Goal: Information Seeking & Learning: Learn about a topic

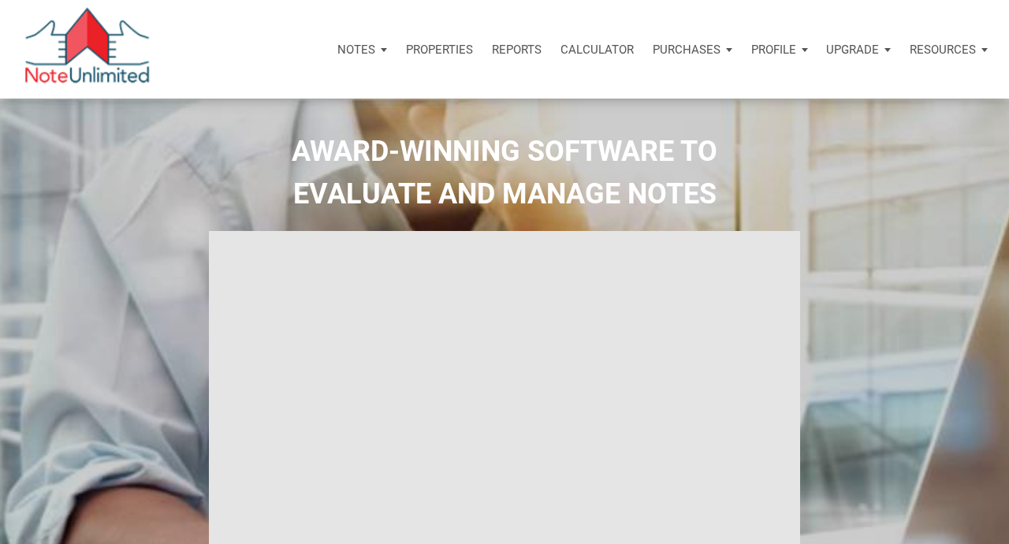
select select
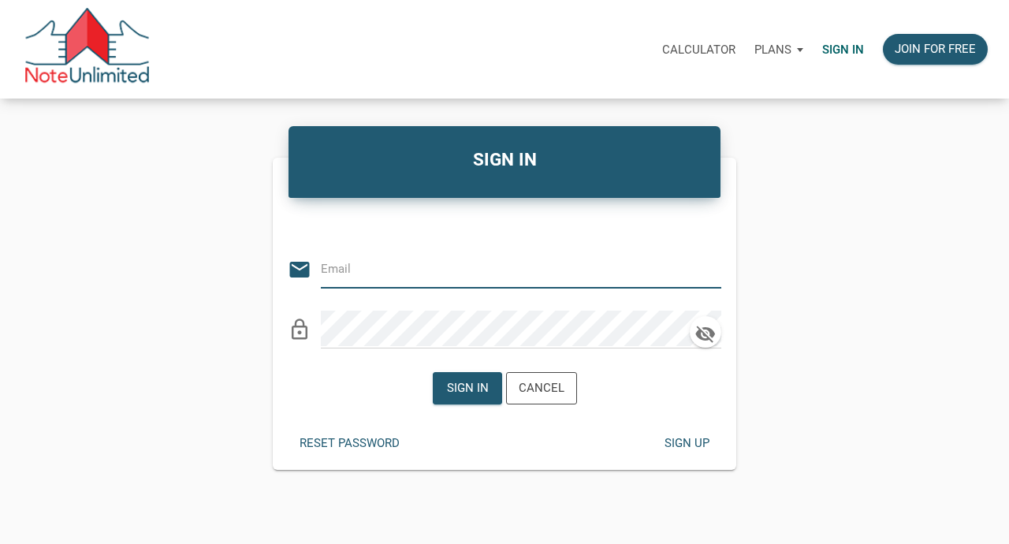
click at [480, 266] on input "email" at bounding box center [509, 268] width 377 height 35
type input "bsip@att.net"
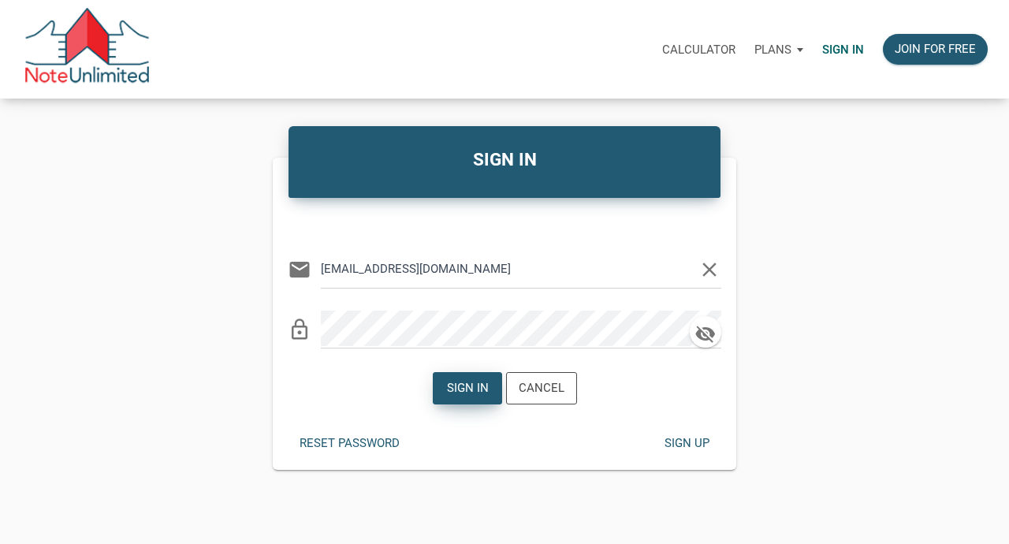
click at [479, 385] on div "Sign in" at bounding box center [467, 388] width 42 height 18
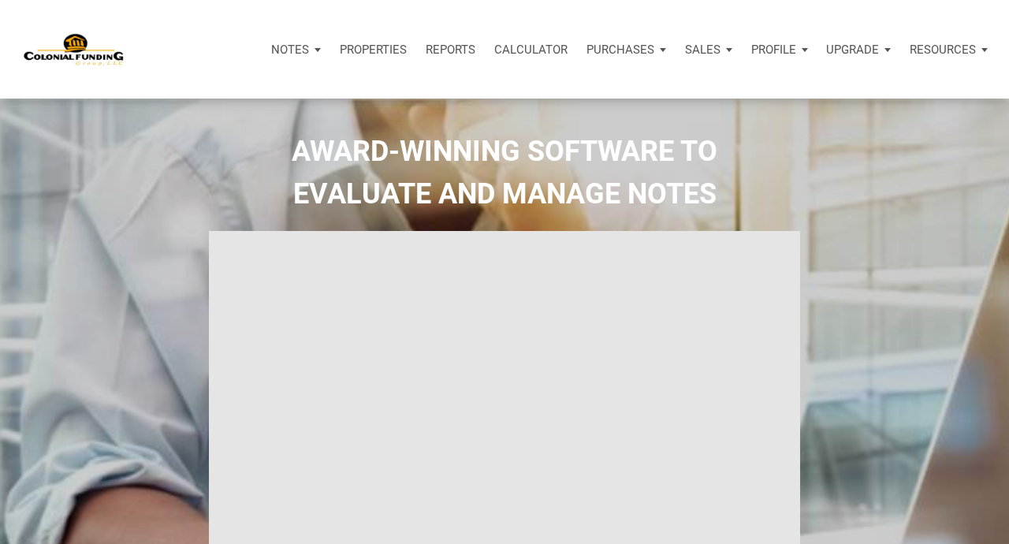
type input "Introduction to new features"
select select
click at [782, 50] on p "Profile" at bounding box center [773, 50] width 45 height 14
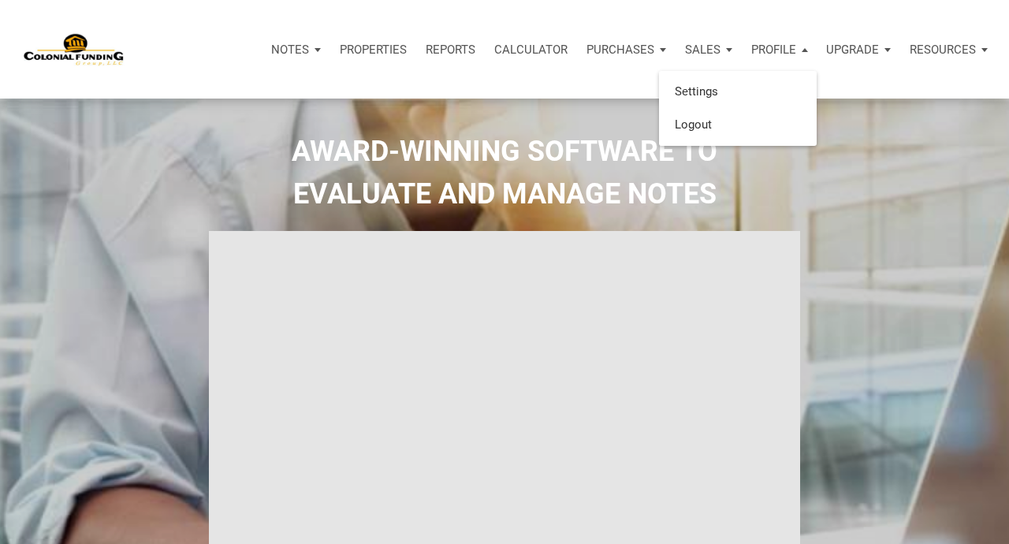
click at [853, 157] on h2 "AWARD-WINNING SOFTWARE TO EVALUATE AND MANAGE NOTES" at bounding box center [504, 172] width 985 height 85
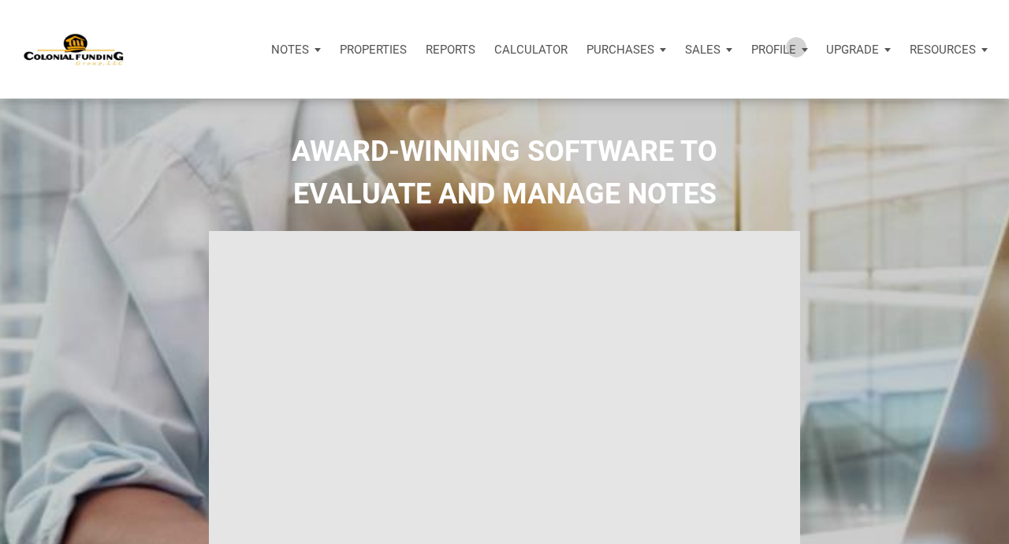
click at [794, 47] on p "Profile" at bounding box center [773, 50] width 45 height 14
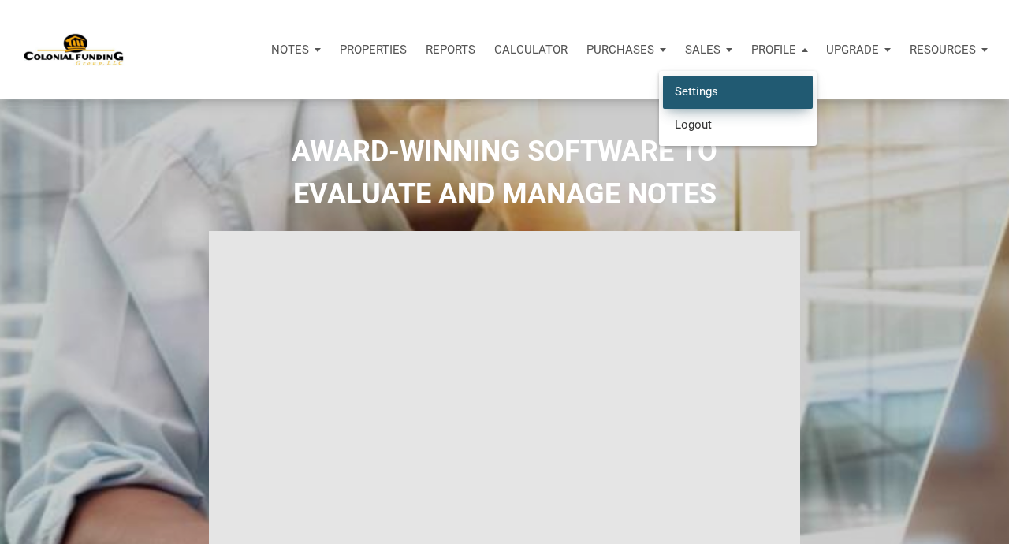
click at [720, 91] on link "Settings" at bounding box center [738, 92] width 150 height 32
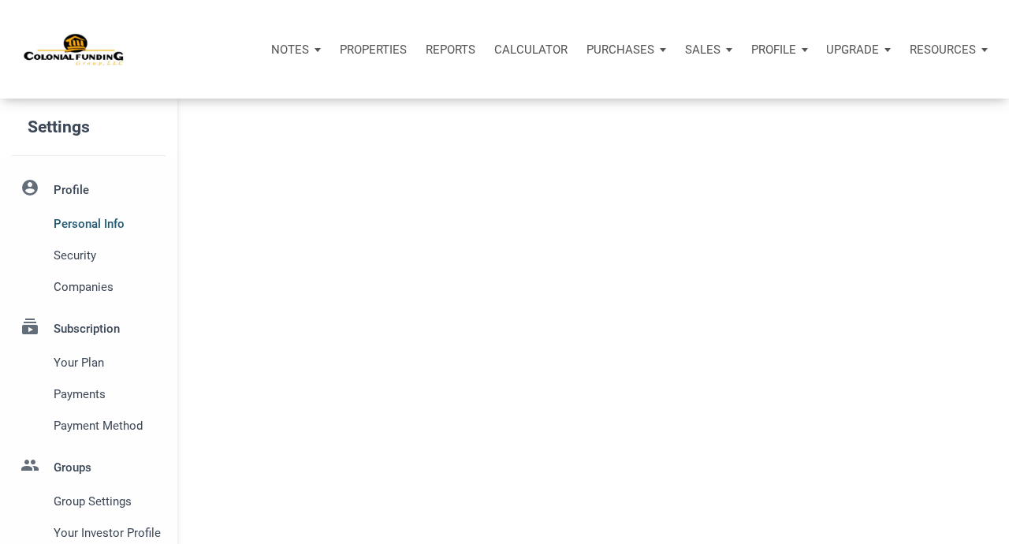
select select
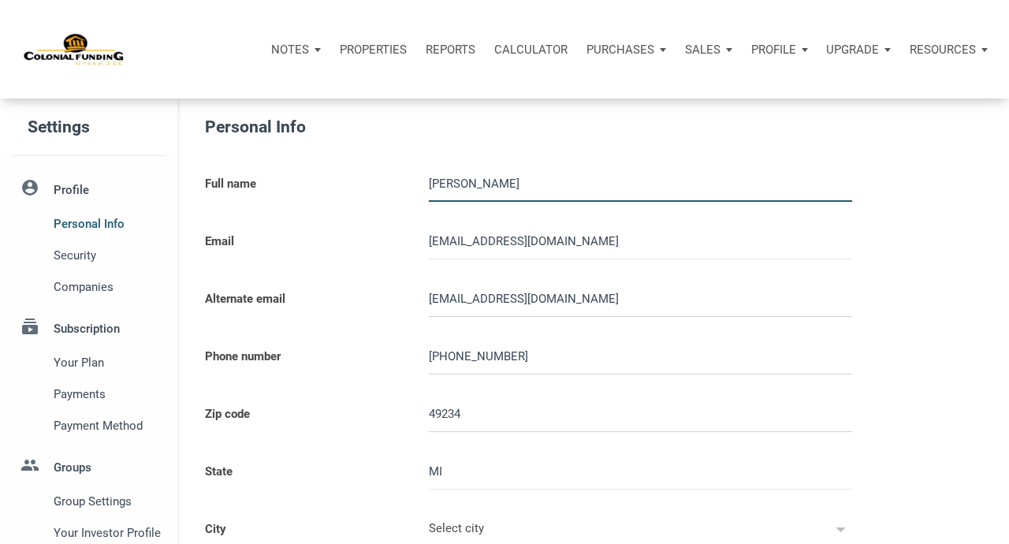
type input "CLARKLAKE"
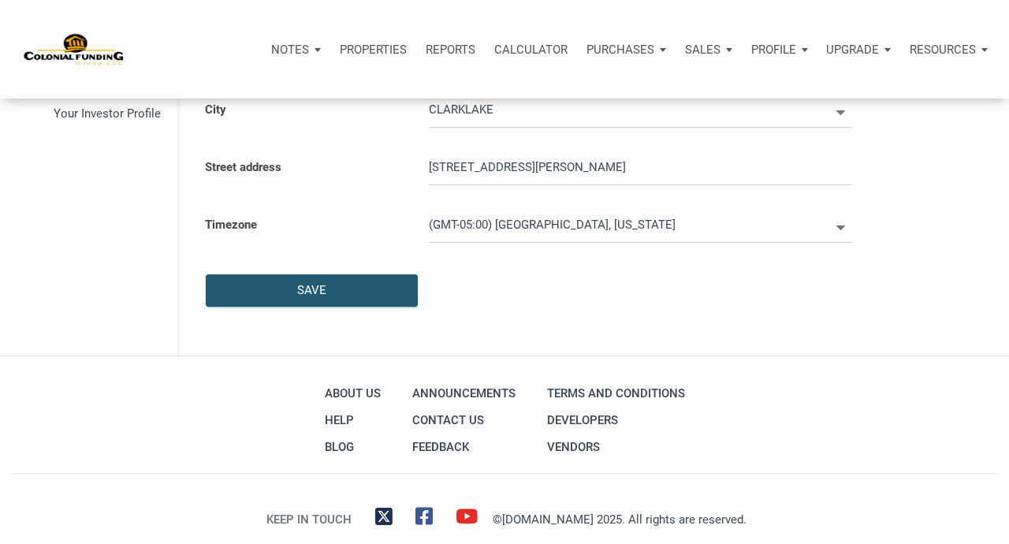
select select
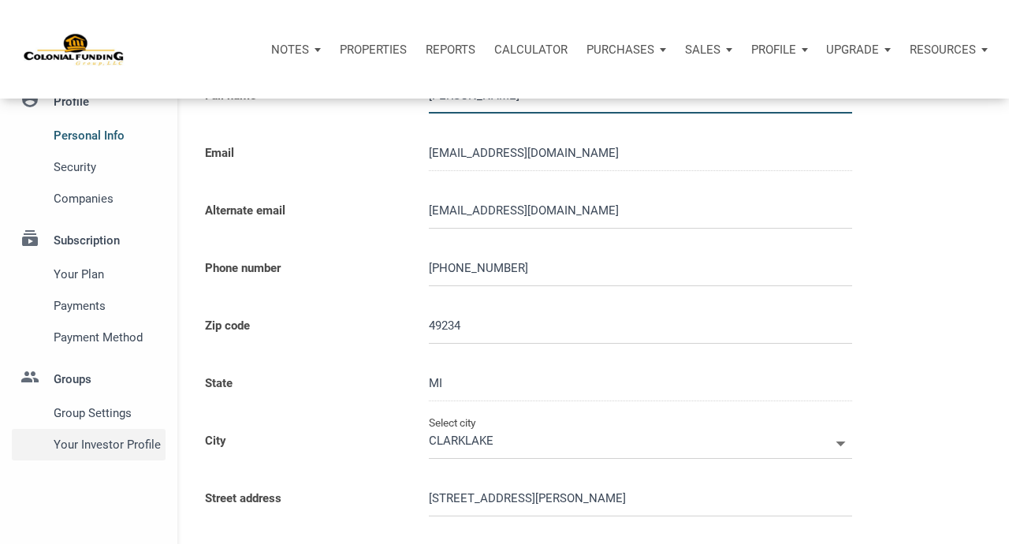
scroll to position [85, 0]
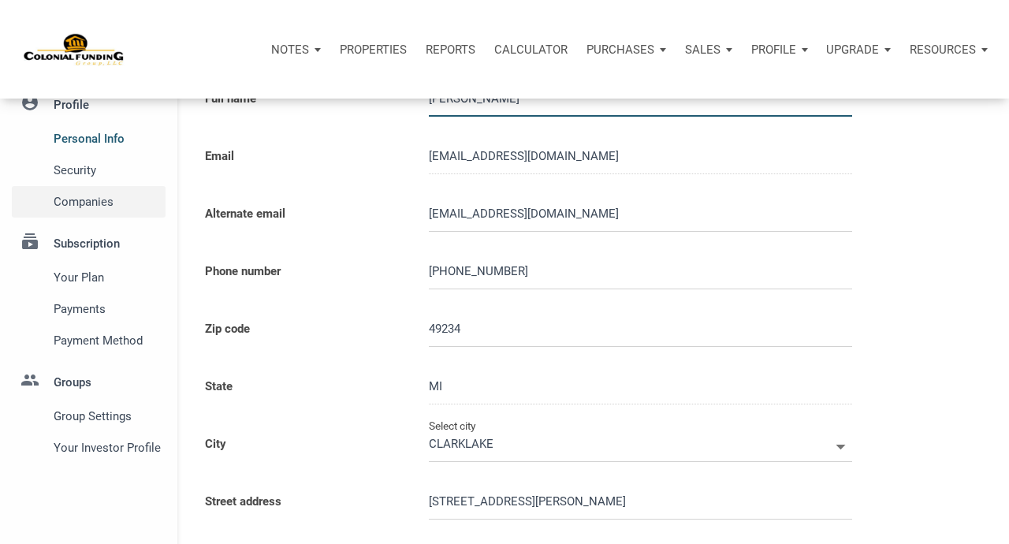
click at [94, 200] on span "Companies" at bounding box center [107, 201] width 106 height 19
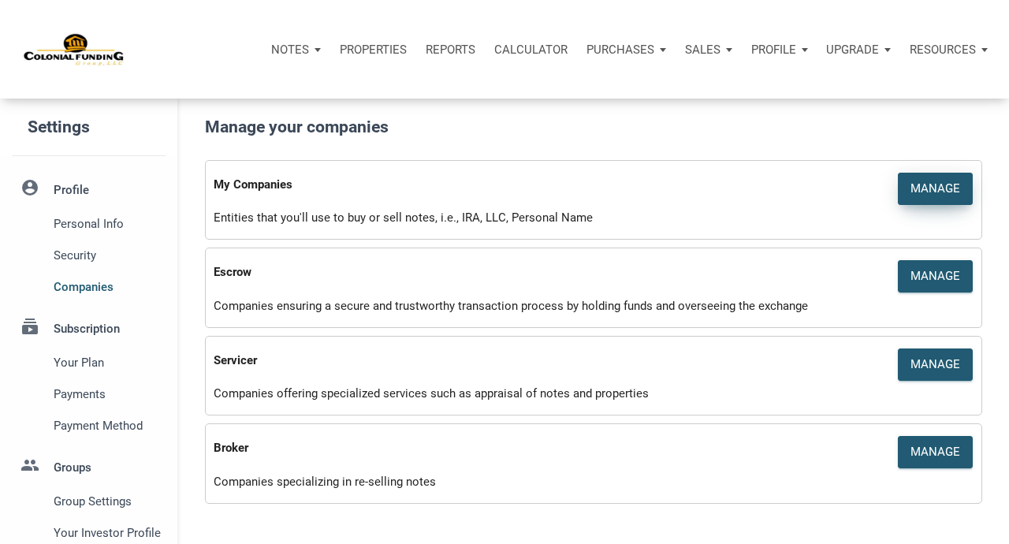
click at [932, 189] on div "Manage" at bounding box center [936, 189] width 50 height 18
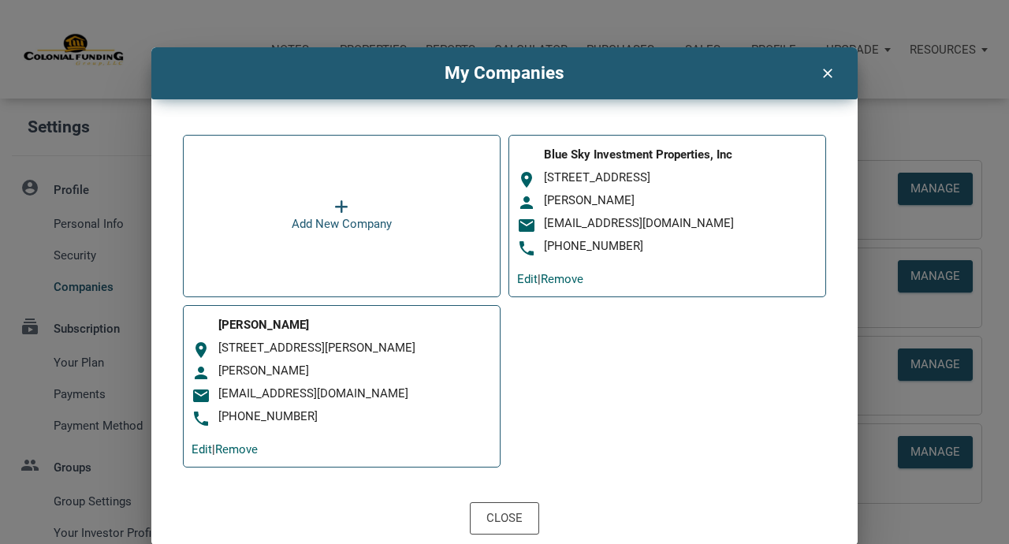
click at [827, 72] on icon "clear" at bounding box center [826, 71] width 19 height 20
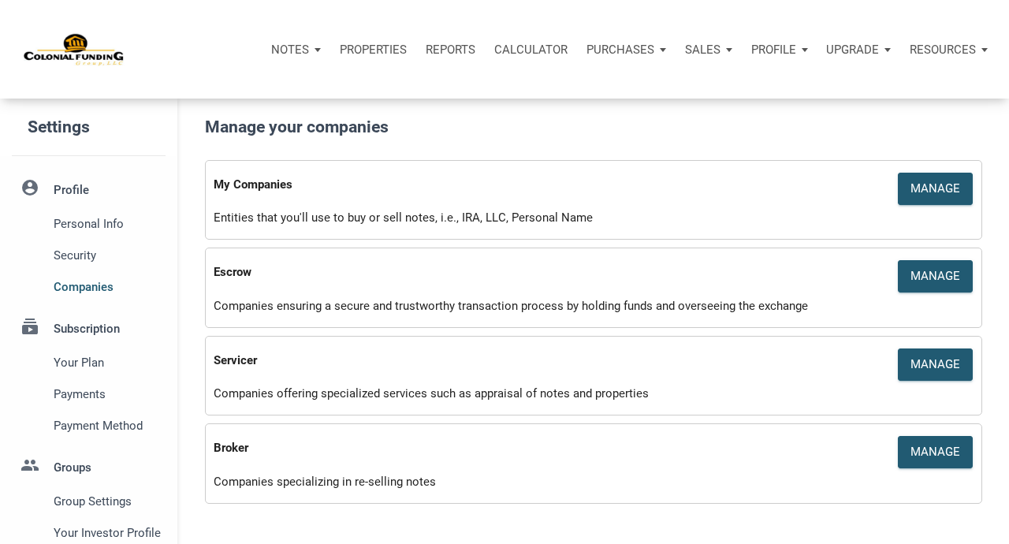
click at [290, 45] on p "Notes" at bounding box center [290, 50] width 38 height 14
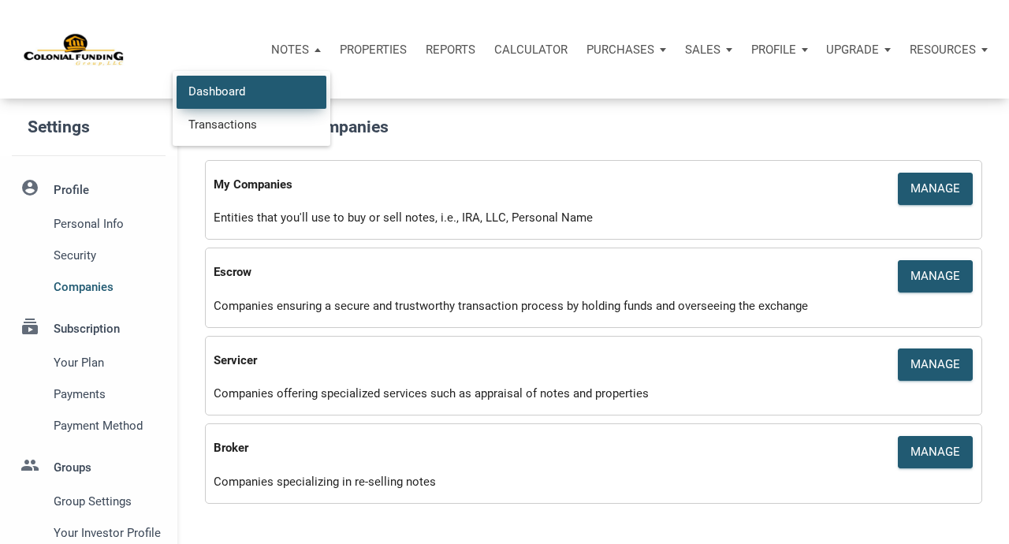
click at [229, 87] on link "Dashboard" at bounding box center [252, 92] width 150 height 32
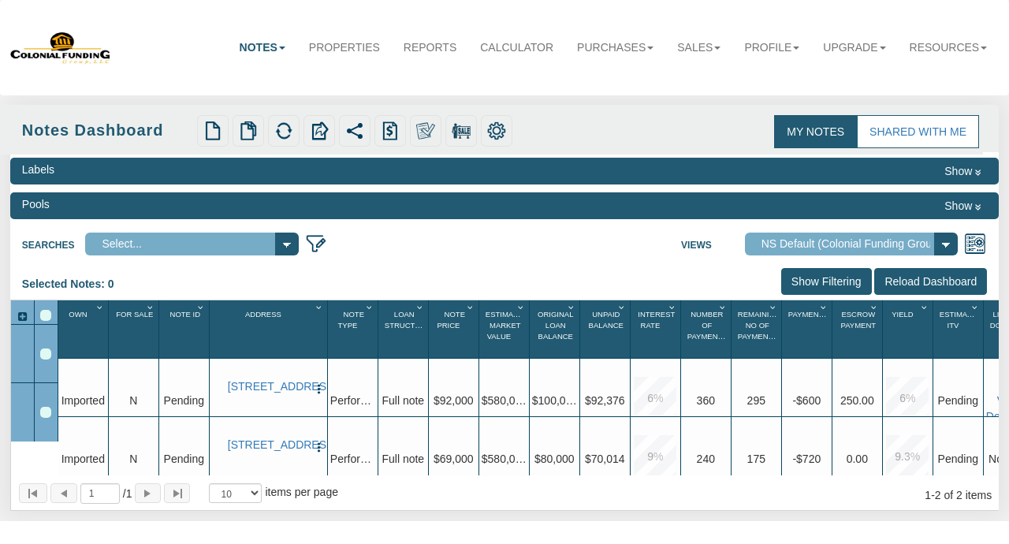
select select "316"
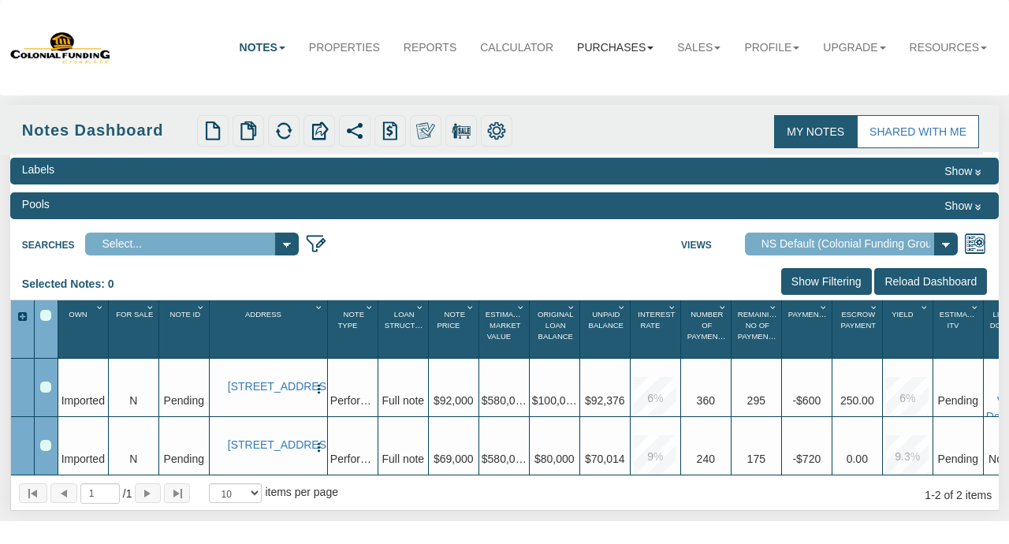
click at [620, 46] on link "Purchases" at bounding box center [615, 47] width 100 height 35
click at [562, 77] on link "Offers" at bounding box center [602, 79] width 125 height 20
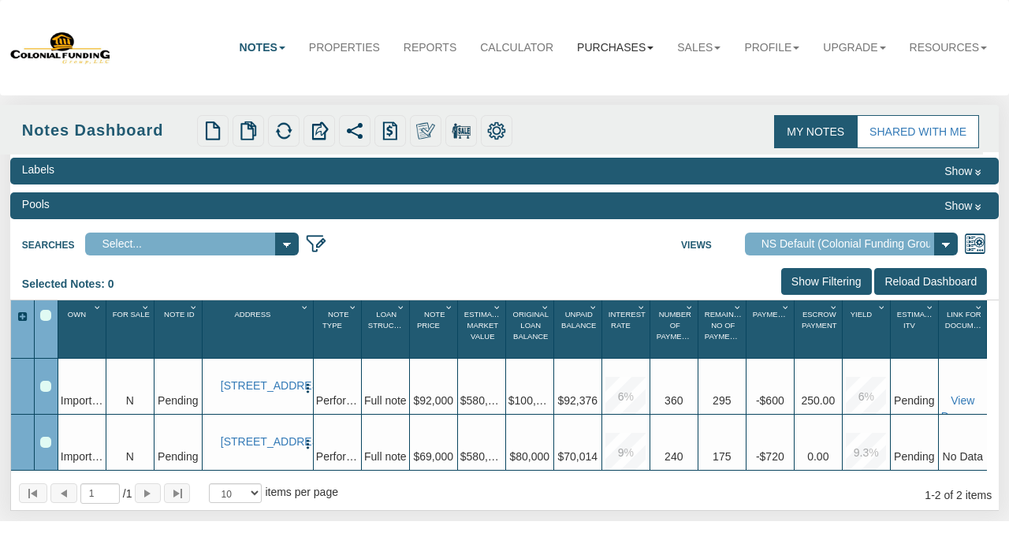
click at [610, 47] on link "Purchases" at bounding box center [615, 47] width 100 height 35
click at [576, 77] on link "Offers" at bounding box center [602, 79] width 125 height 20
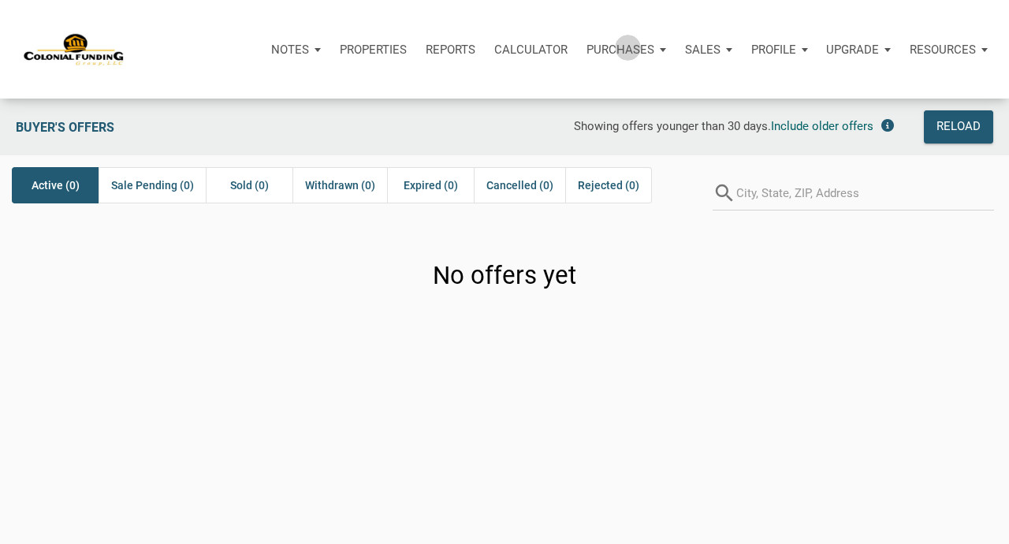
click at [625, 47] on p "Purchases" at bounding box center [621, 50] width 68 height 14
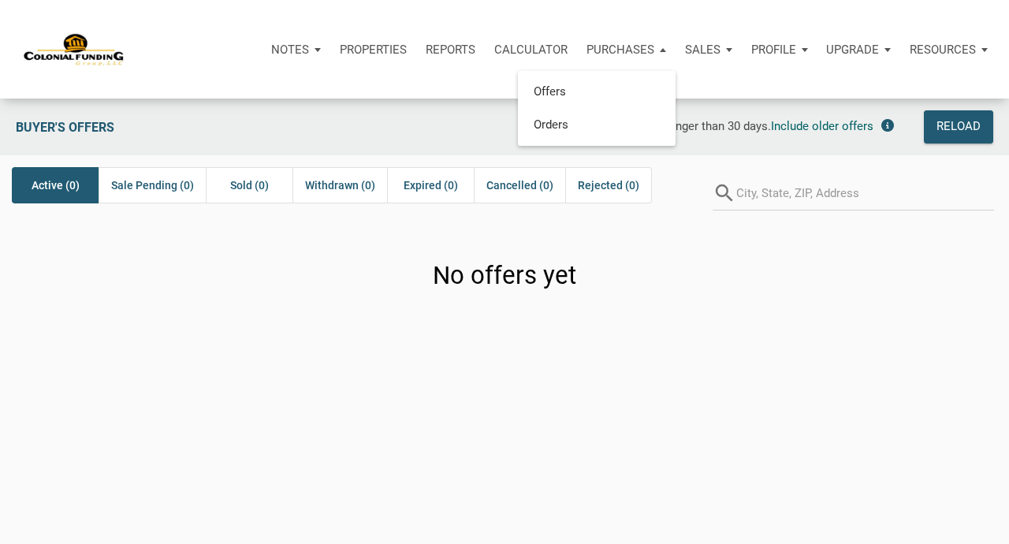
click at [761, 61] on div "Profile" at bounding box center [780, 49] width 76 height 47
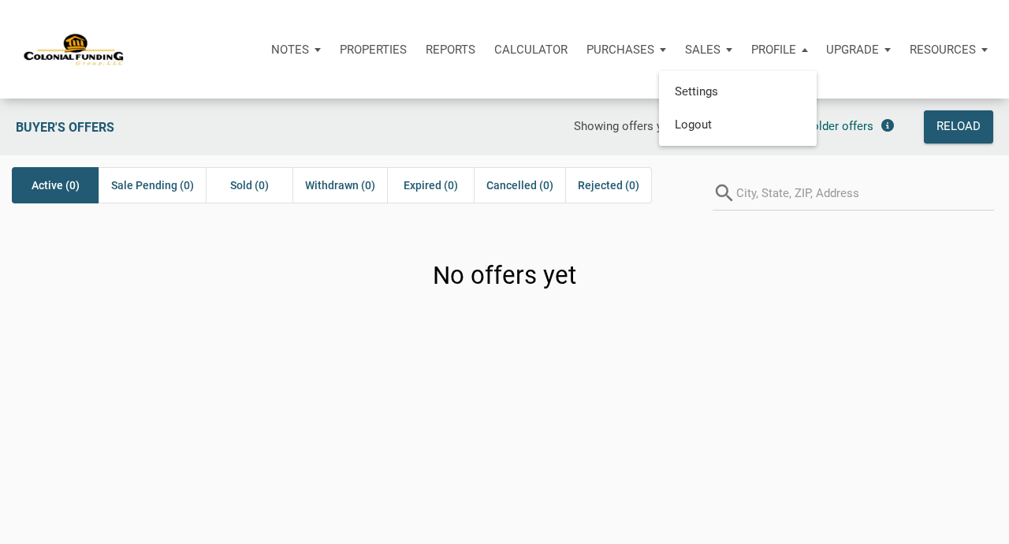
click at [746, 15] on div "Notes Dashboard Transactions Properties Reports Calculator Purchases Offers Ord…" at bounding box center [510, 49] width 997 height 99
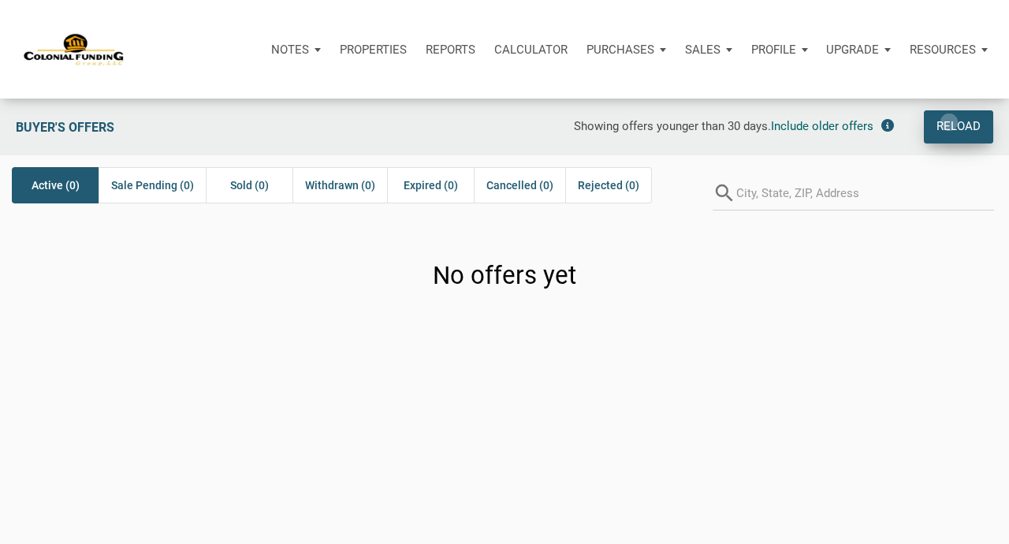
click at [949, 122] on div "Reload" at bounding box center [959, 126] width 44 height 19
click at [623, 47] on p "Purchases" at bounding box center [621, 50] width 68 height 14
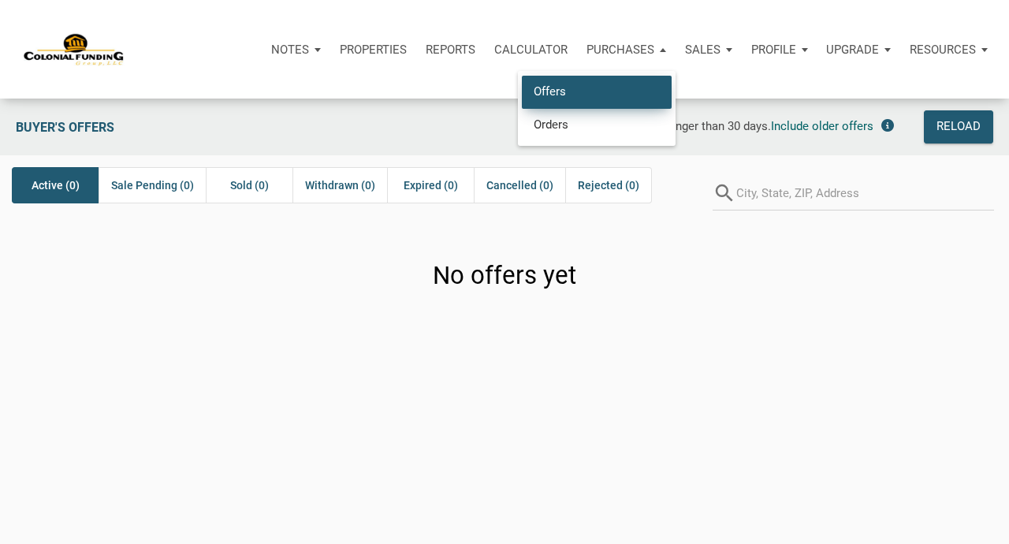
click at [583, 88] on link "Offers" at bounding box center [597, 92] width 150 height 32
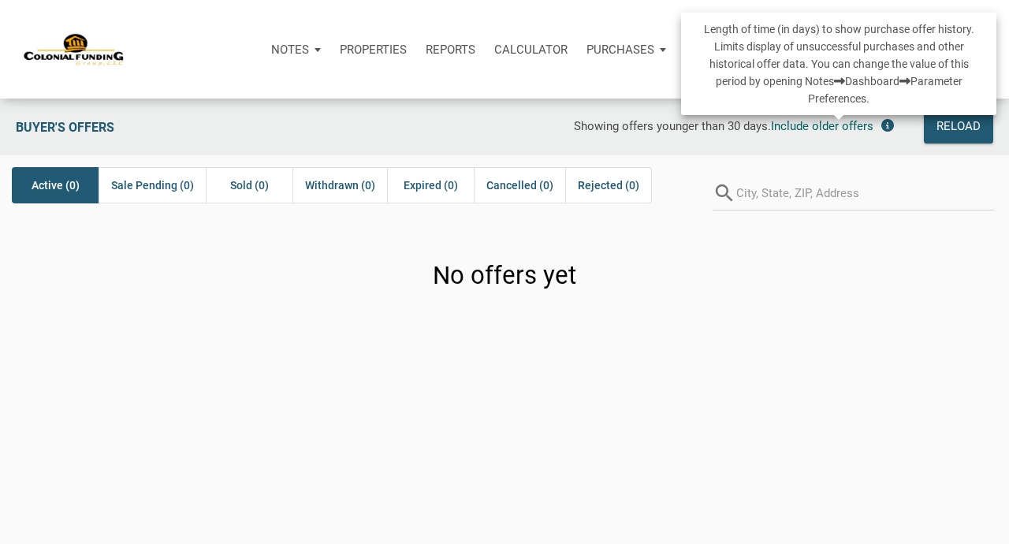
click at [887, 128] on icon at bounding box center [887, 125] width 13 height 13
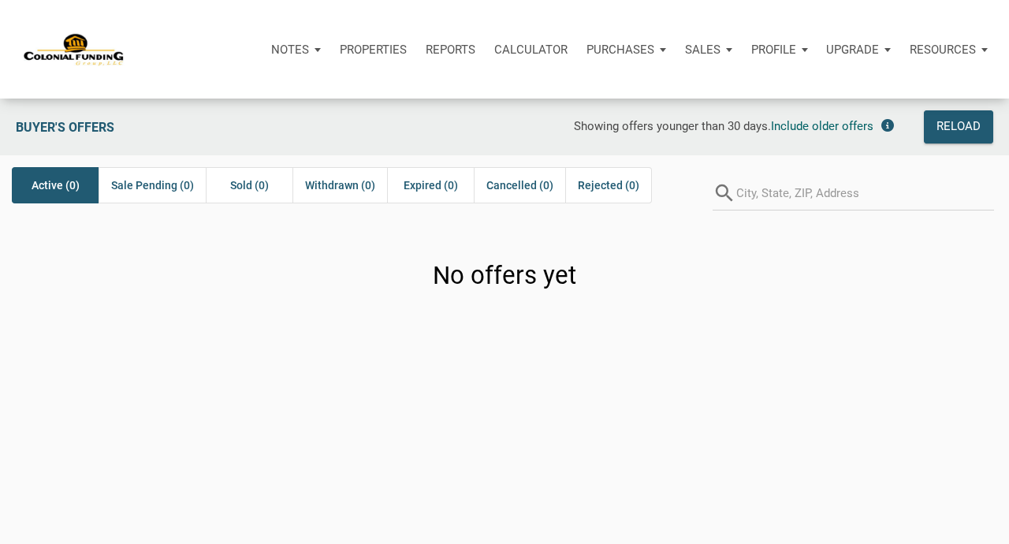
click at [690, 72] on div "Sales" at bounding box center [709, 49] width 66 height 47
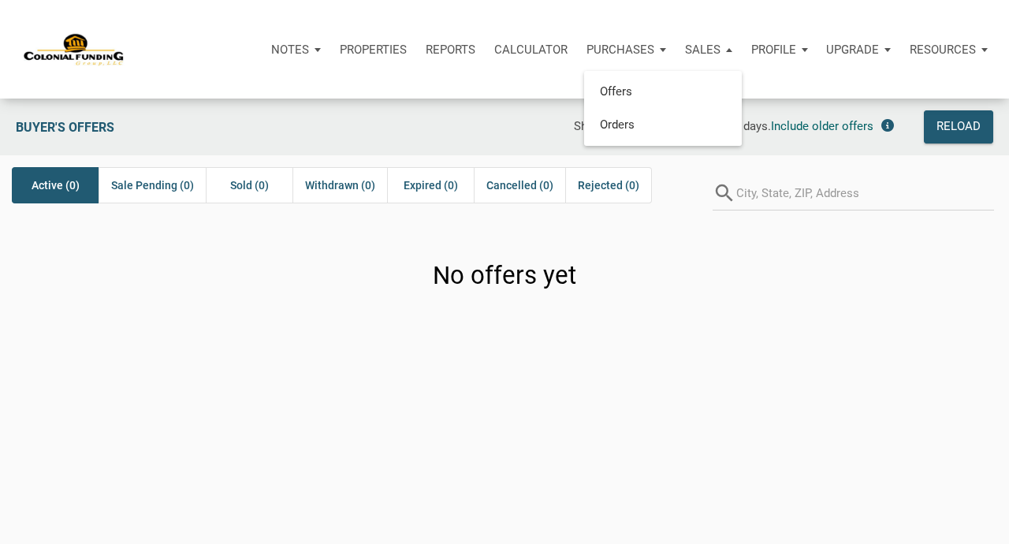
click at [728, 13] on div "Notes Dashboard Transactions Properties Reports Calculator Purchases Offers Ord…" at bounding box center [510, 49] width 997 height 99
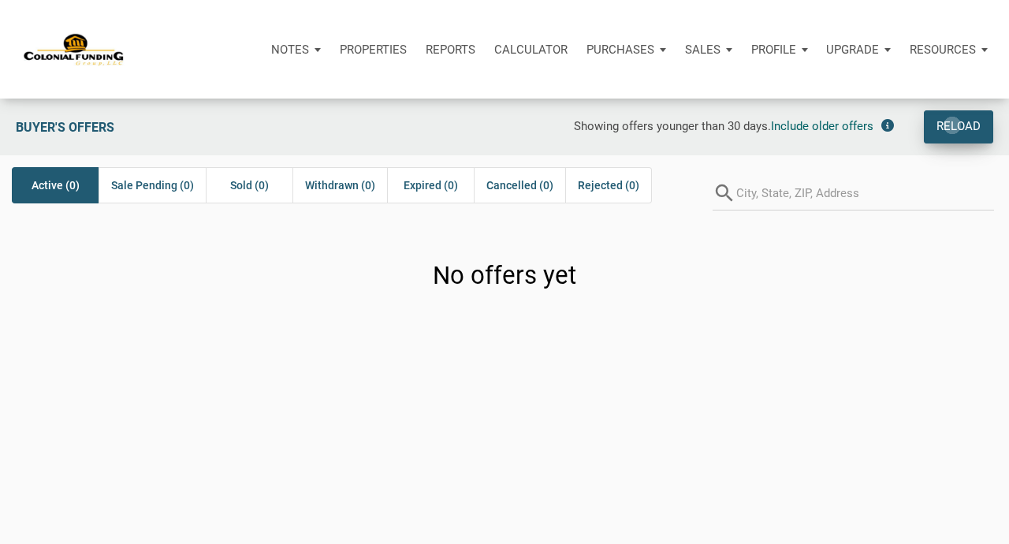
click at [952, 125] on div "Reload" at bounding box center [959, 126] width 44 height 19
click at [392, 10] on div "Notes Dashboard Transactions Properties Reports Calculator Purchases Offers Ord…" at bounding box center [510, 49] width 997 height 99
click at [613, 49] on p "Purchases" at bounding box center [621, 50] width 68 height 14
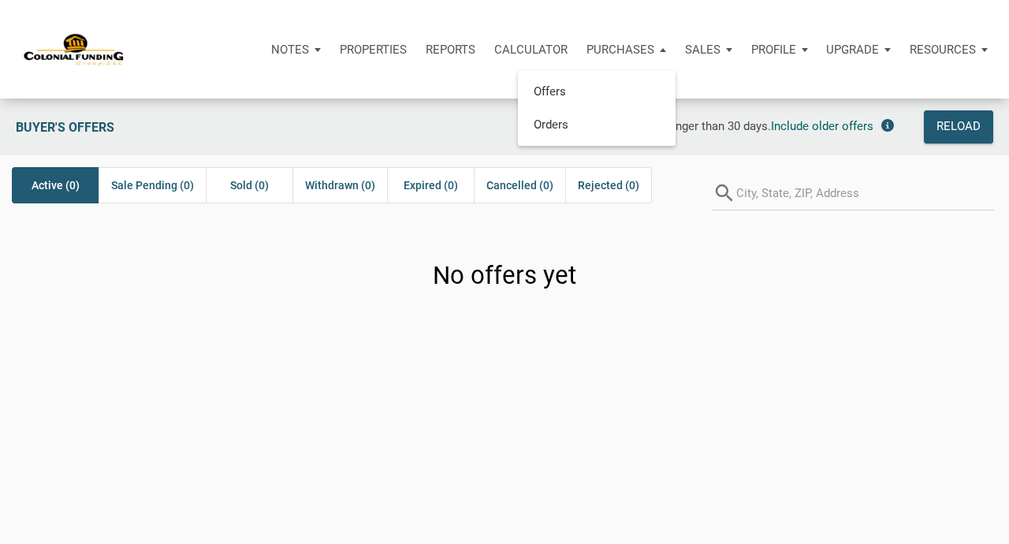
click at [299, 48] on p "Notes" at bounding box center [290, 50] width 38 height 14
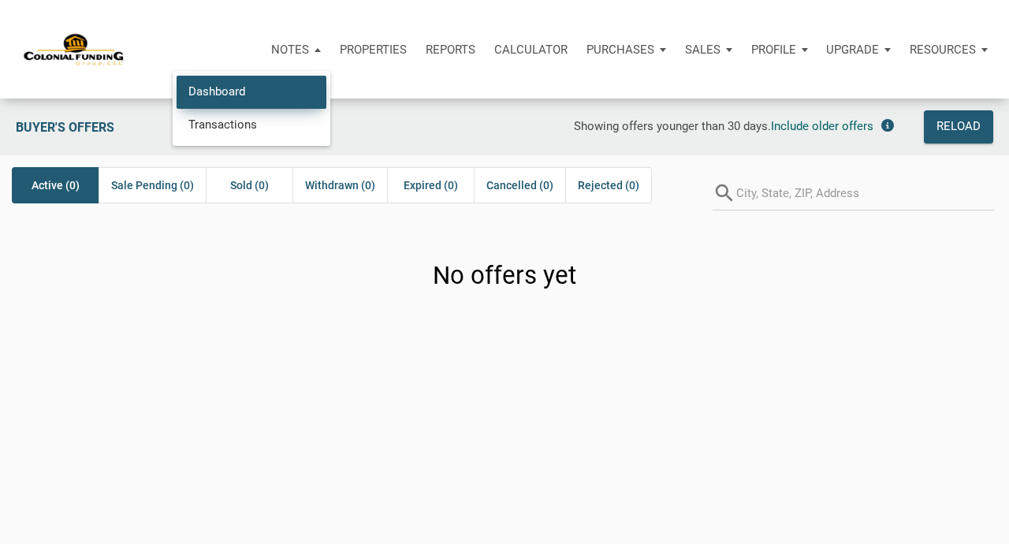
click at [223, 94] on link "Dashboard" at bounding box center [252, 92] width 150 height 32
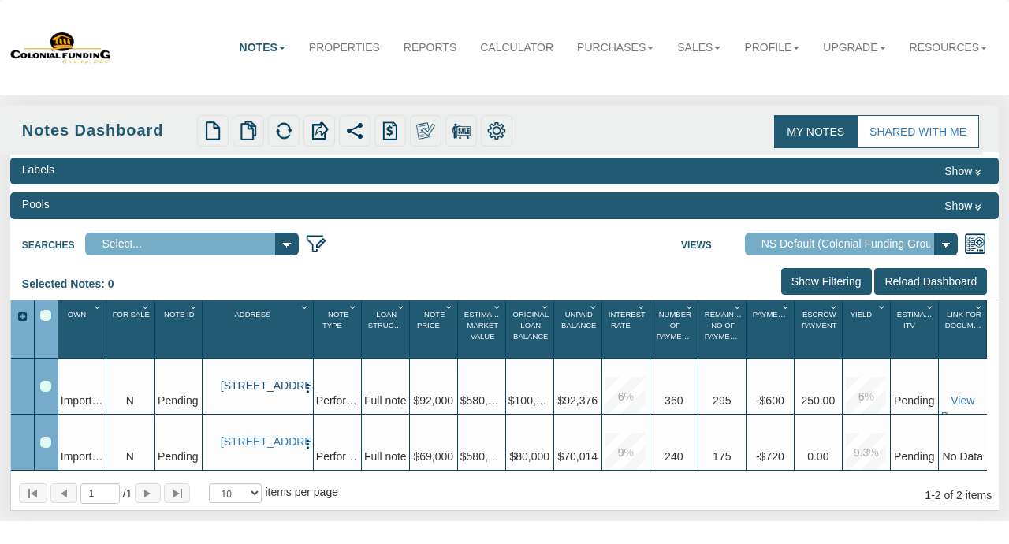
click at [252, 392] on link "[STREET_ADDRESS]" at bounding box center [259, 385] width 77 height 13
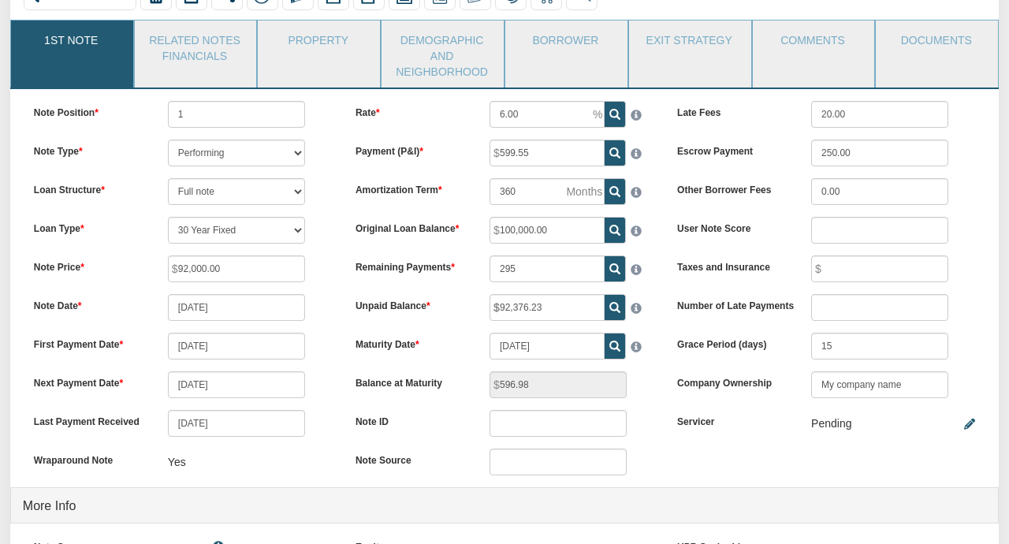
scroll to position [142, 0]
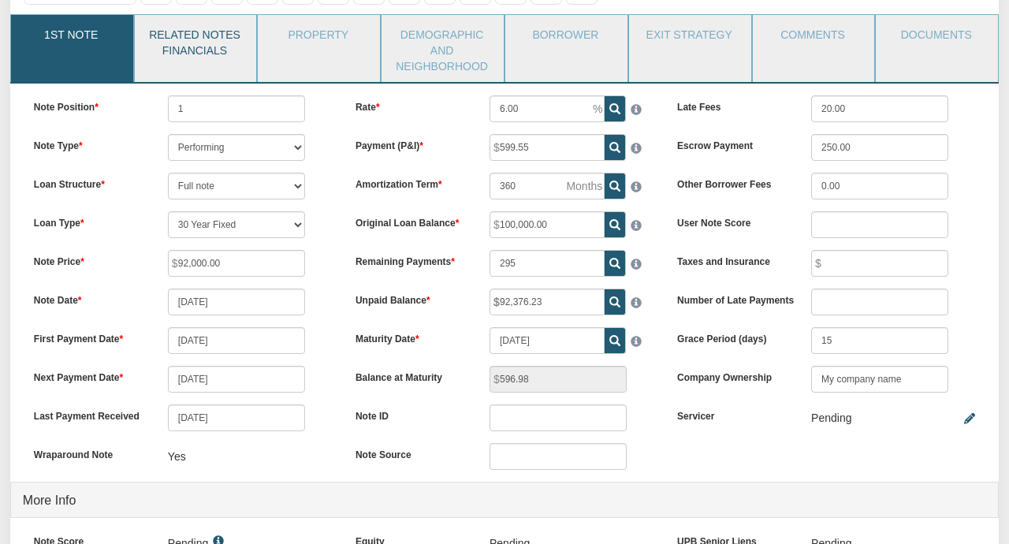
click at [210, 54] on link "Related Notes Financials" at bounding box center [195, 40] width 121 height 51
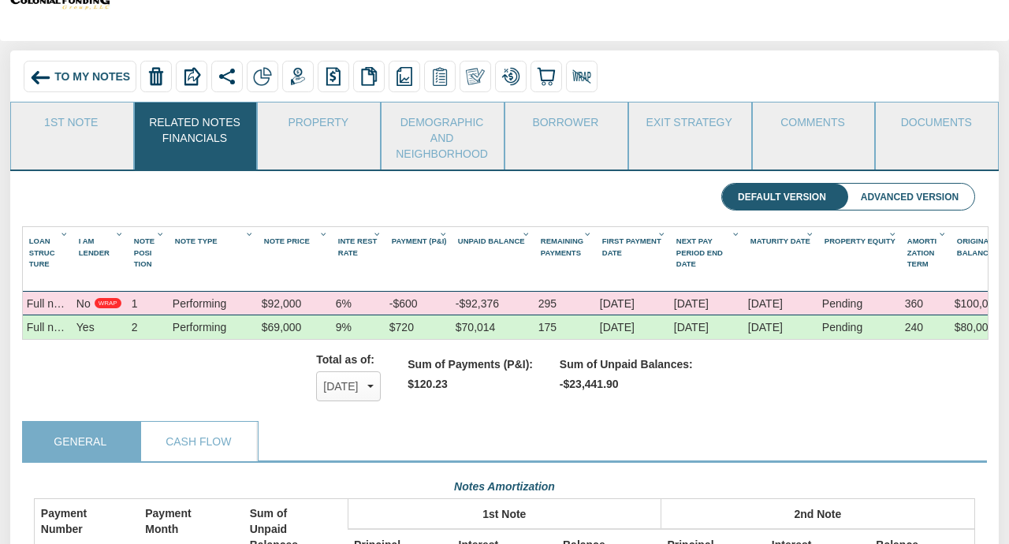
scroll to position [0, 0]
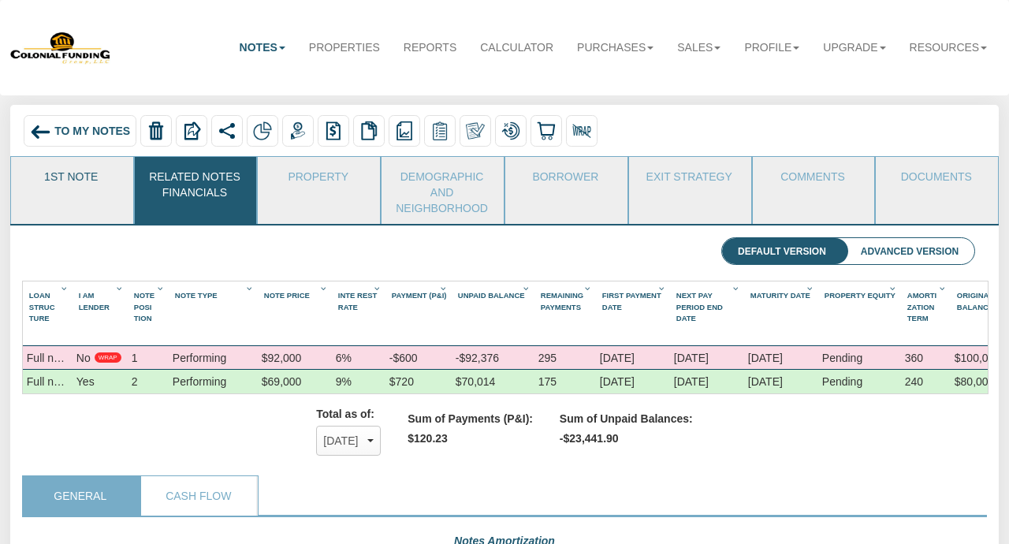
click at [93, 186] on link "1st Note" at bounding box center [71, 176] width 121 height 39
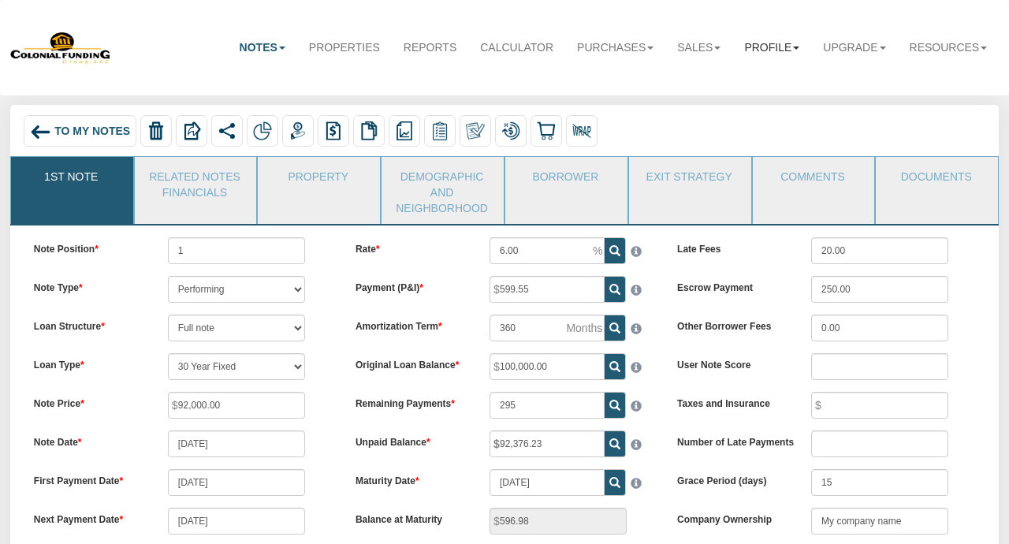
click at [773, 47] on link "Profile" at bounding box center [771, 47] width 79 height 35
click at [726, 100] on link "Logout" at bounding box center [748, 100] width 125 height 20
